Goal: Find specific page/section: Find specific page/section

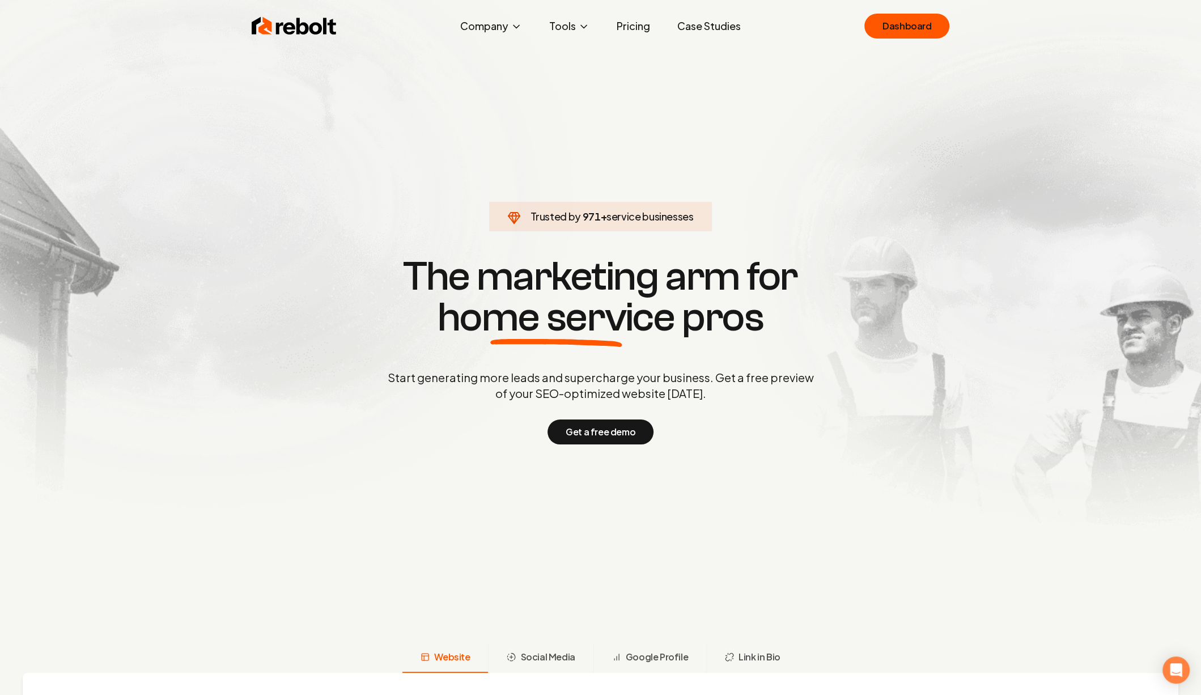
click link "Dashboard" at bounding box center [906, 26] width 85 height 25
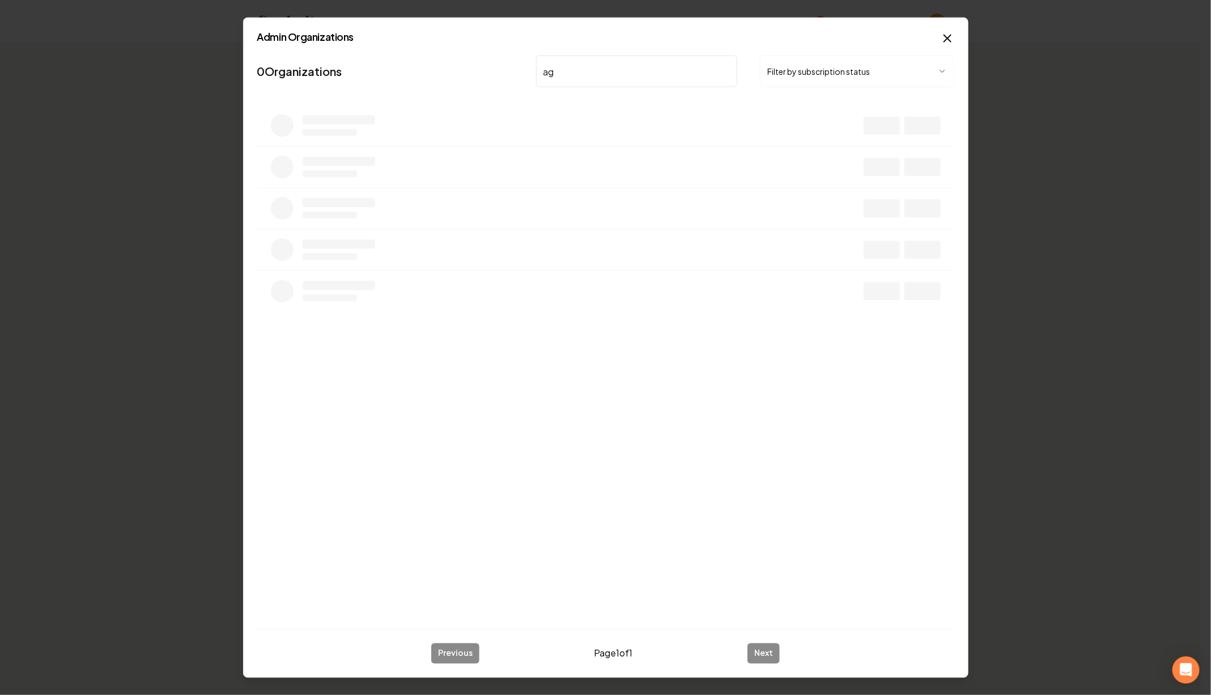
type input "a"
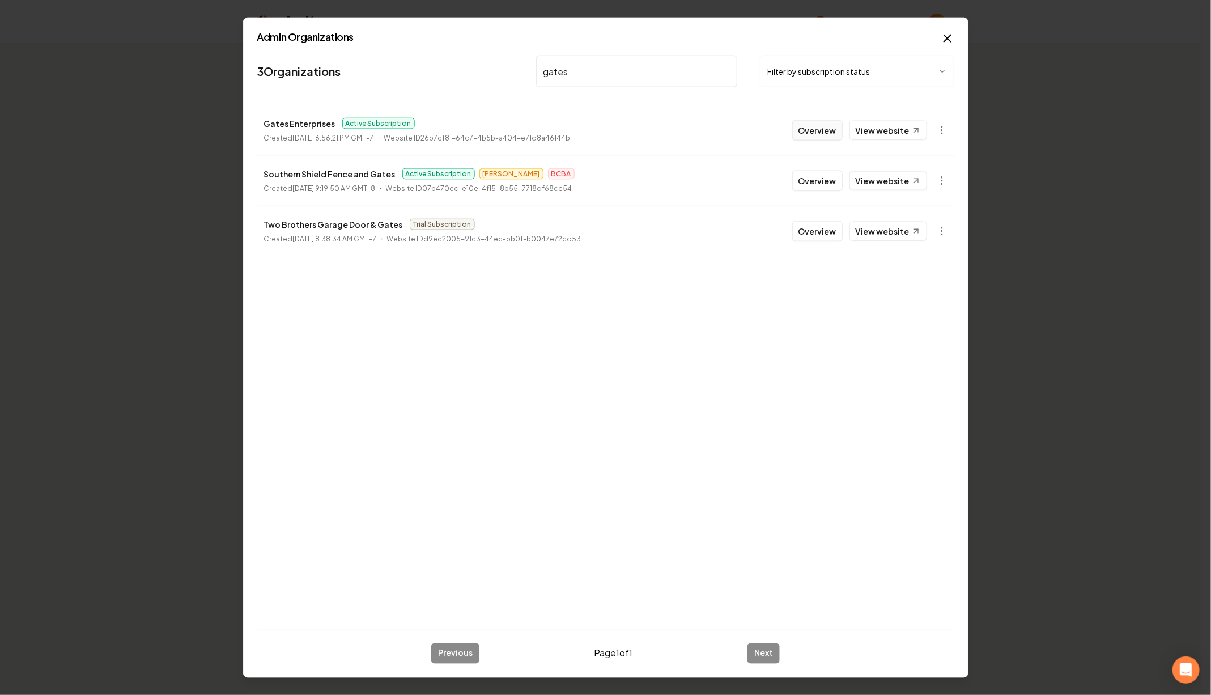
type input "gates"
click at [824, 122] on button "Overview" at bounding box center [817, 130] width 50 height 20
